Goal: Find specific page/section: Find specific page/section

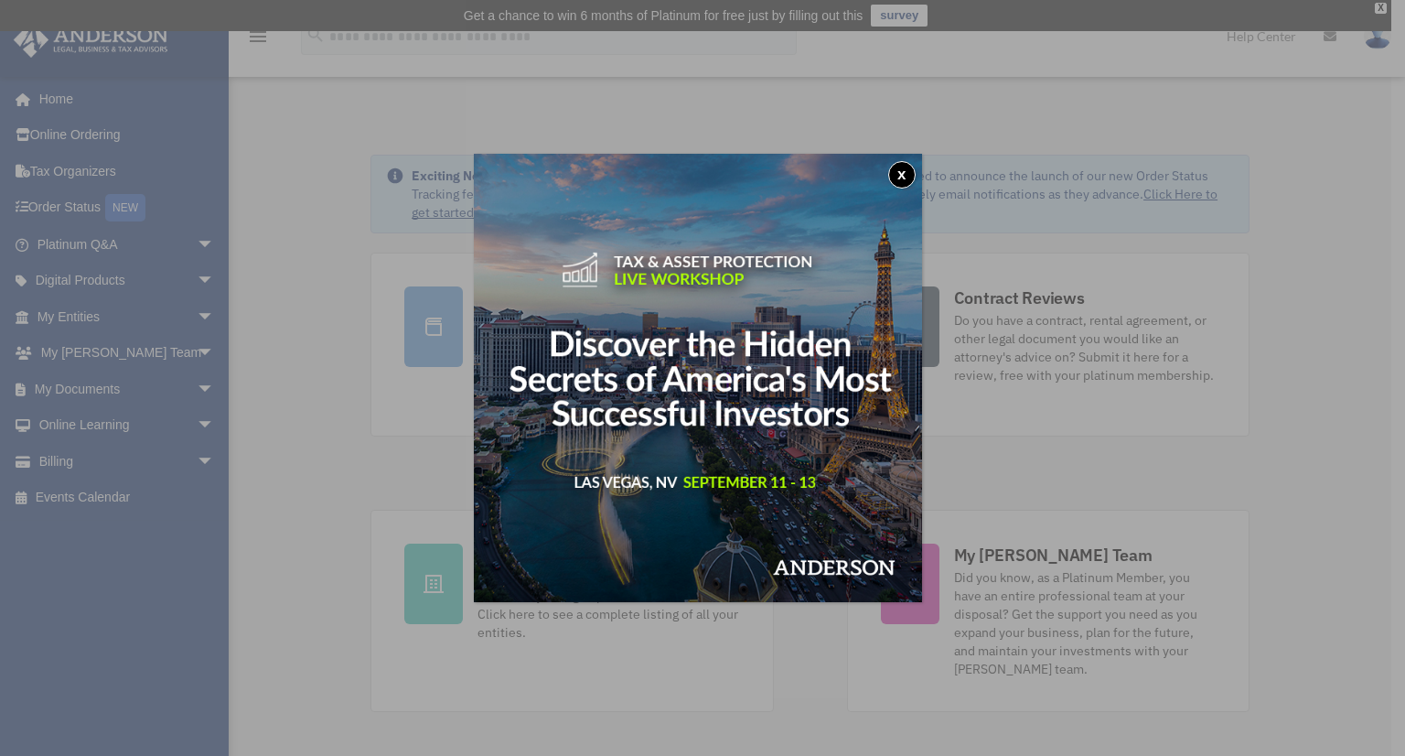
click at [900, 167] on button "x" at bounding box center [901, 174] width 27 height 27
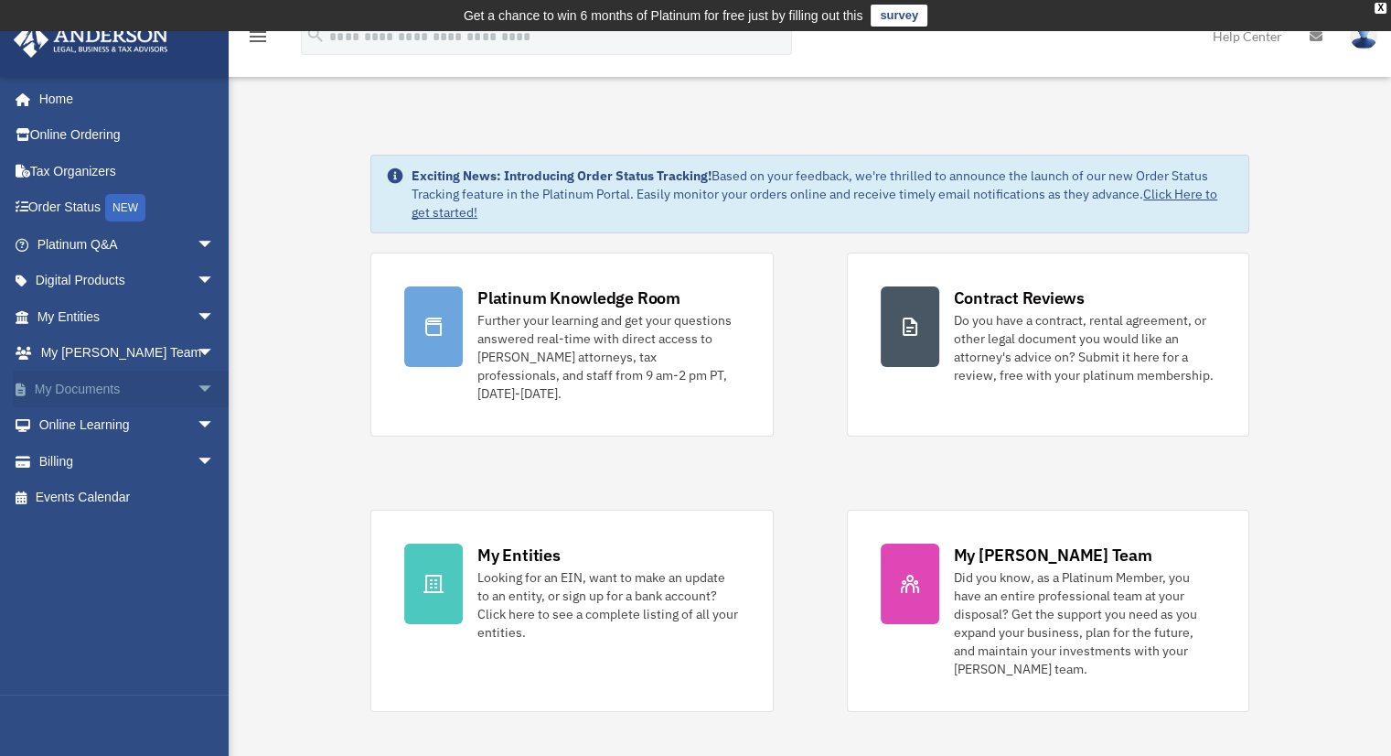
click at [173, 392] on link "My Documents arrow_drop_down" at bounding box center [128, 388] width 230 height 37
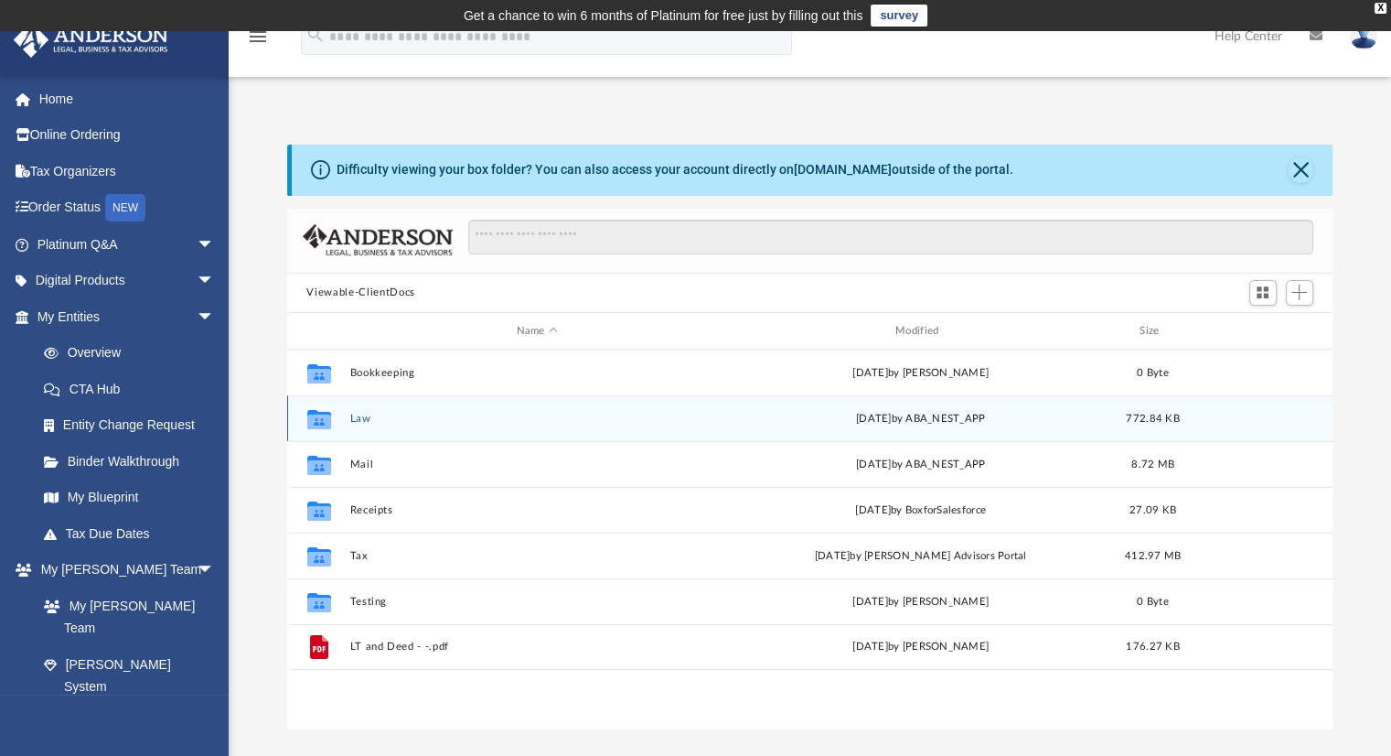
scroll to position [91, 0]
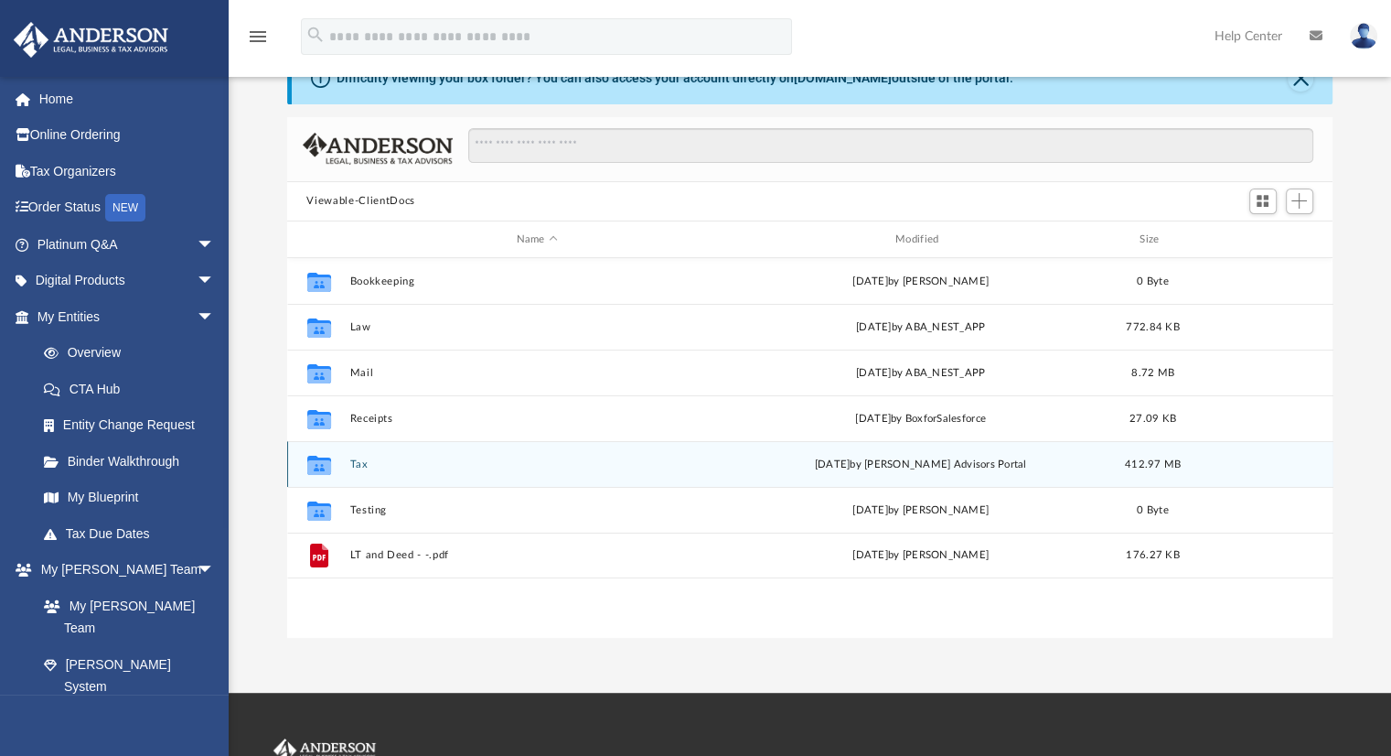
click at [315, 468] on icon "grid" at bounding box center [318, 465] width 24 height 19
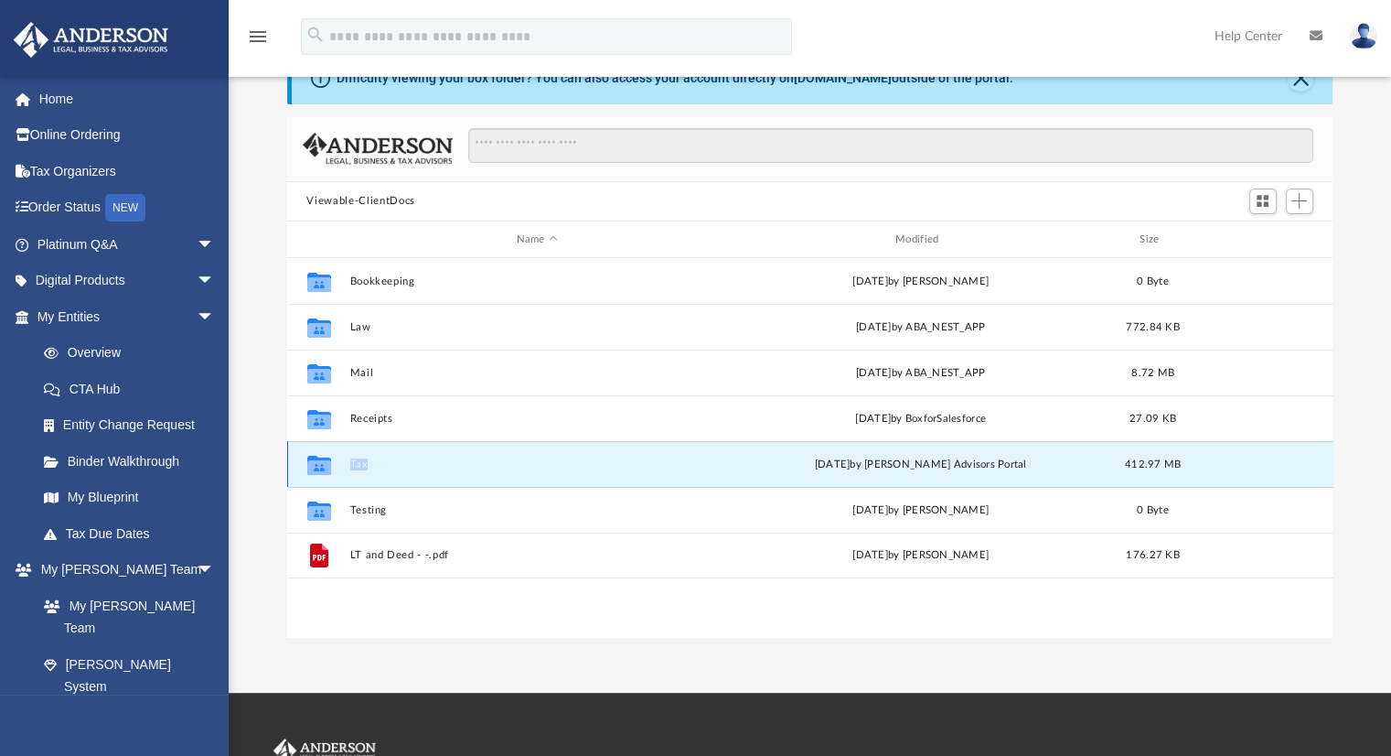
click at [315, 468] on icon "grid" at bounding box center [318, 465] width 24 height 19
click at [317, 469] on icon "grid" at bounding box center [318, 465] width 24 height 19
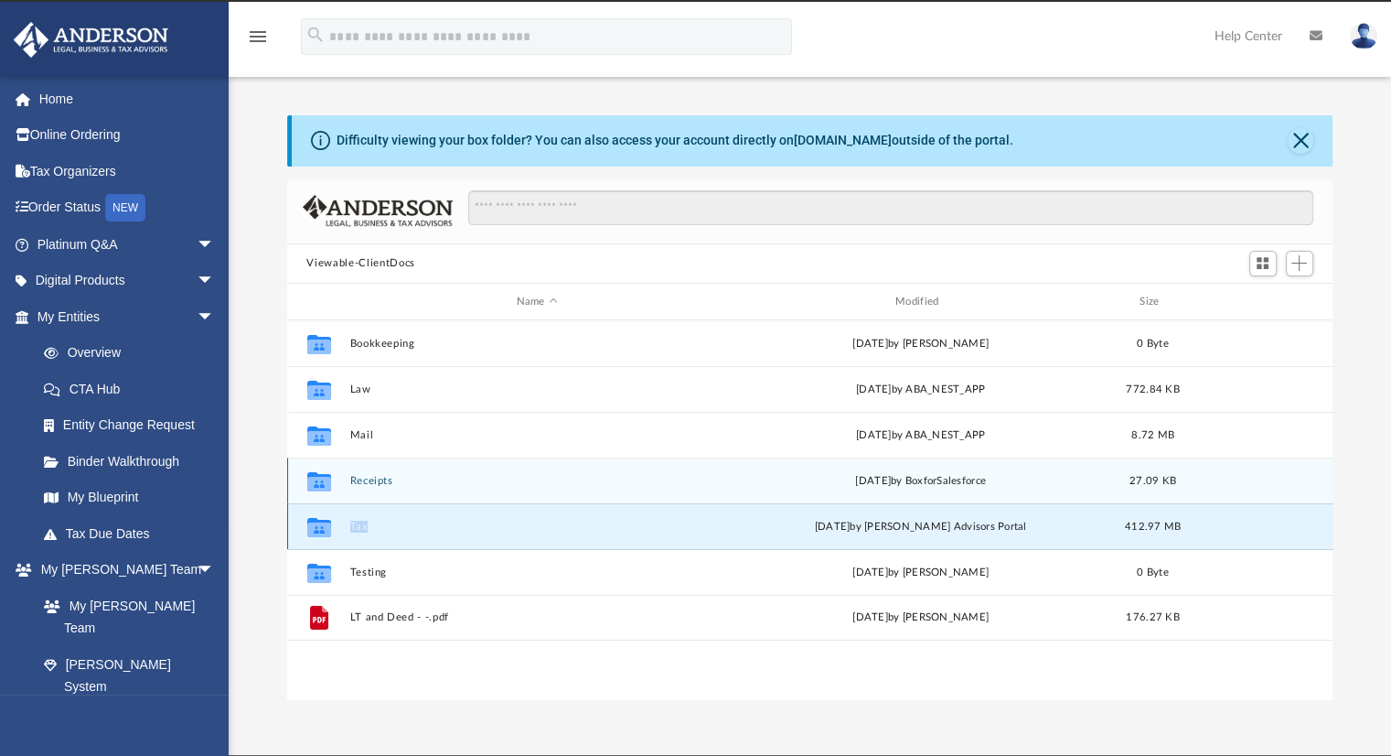
scroll to position [0, 0]
